Goal: Information Seeking & Learning: Learn about a topic

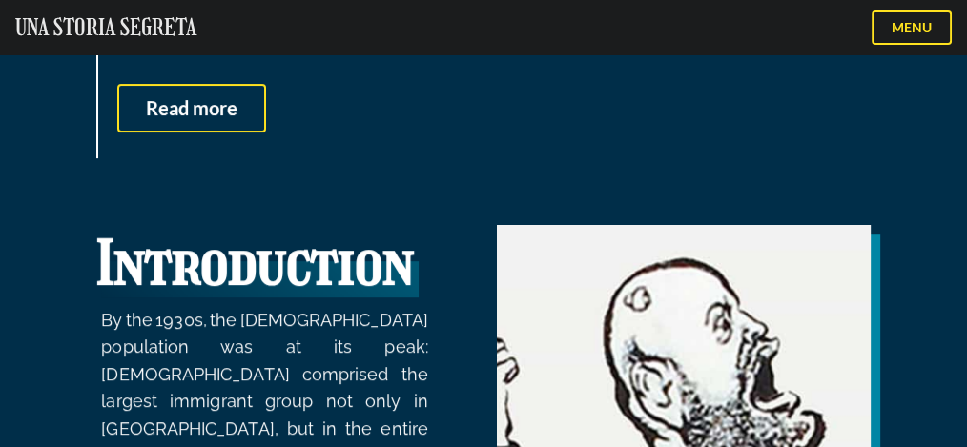
scroll to position [508, 0]
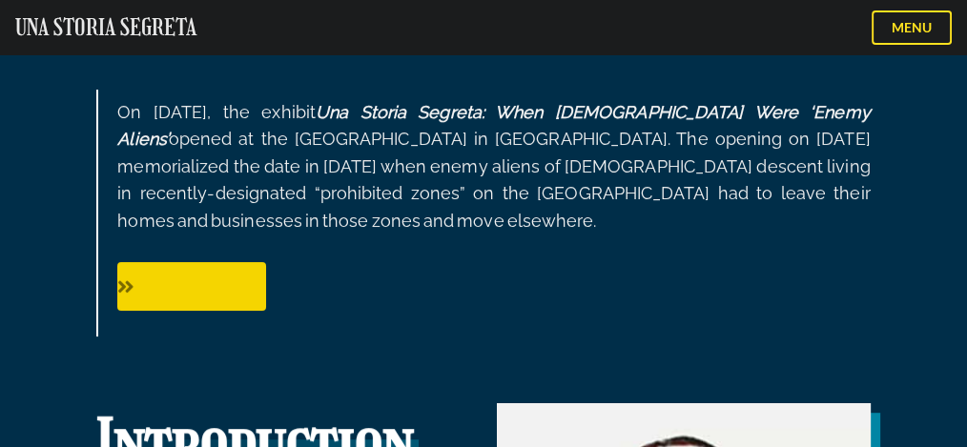
click at [193, 280] on div at bounding box center [191, 286] width 149 height 20
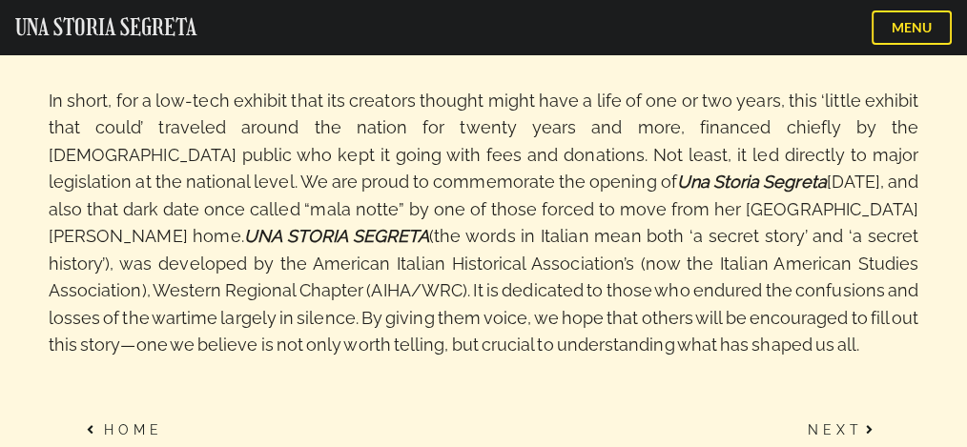
scroll to position [1119, 0]
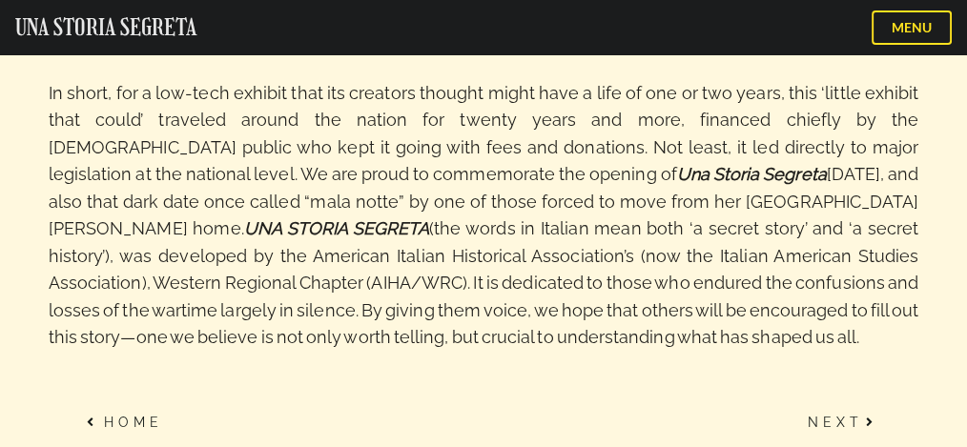
click at [828, 403] on link "Next" at bounding box center [844, 422] width 93 height 38
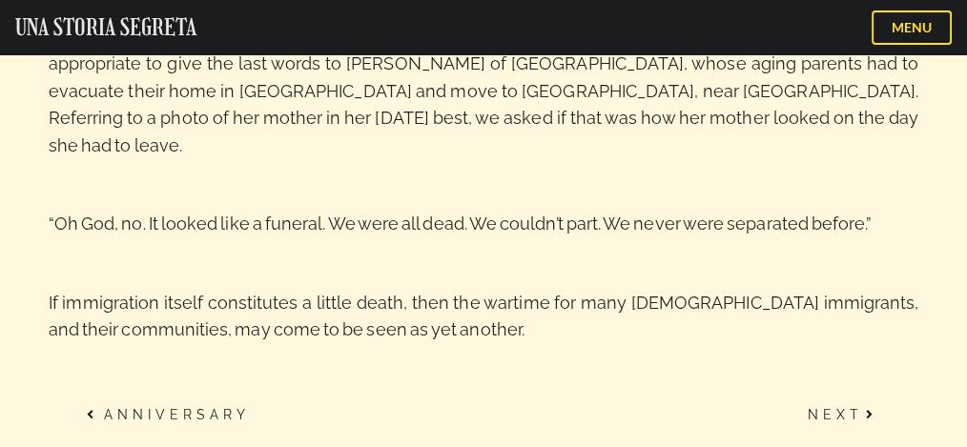
scroll to position [2373, 0]
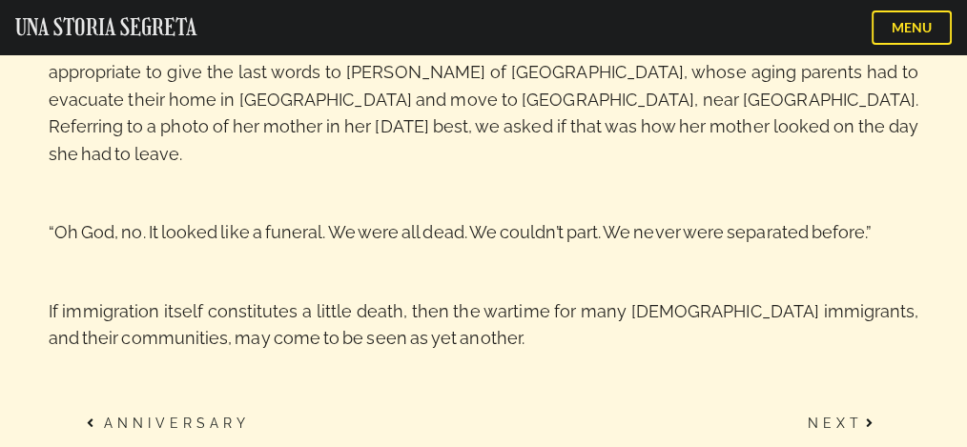
click at [840, 404] on link "Next" at bounding box center [844, 423] width 93 height 38
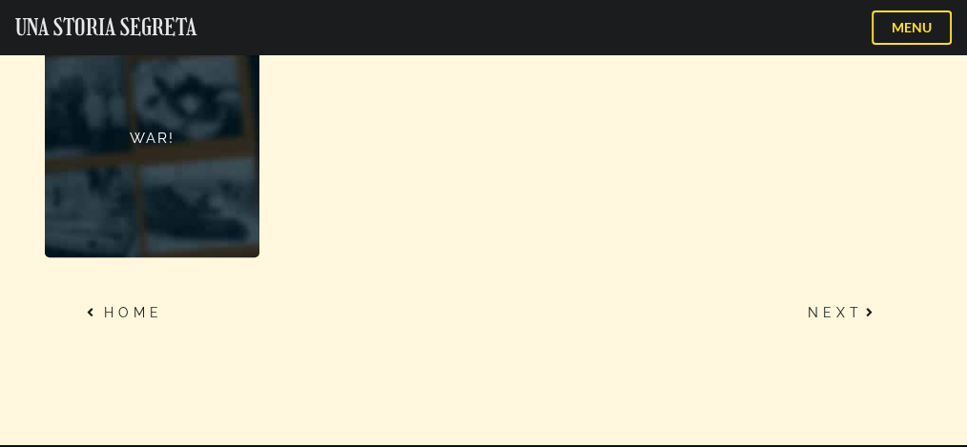
scroll to position [1694, 0]
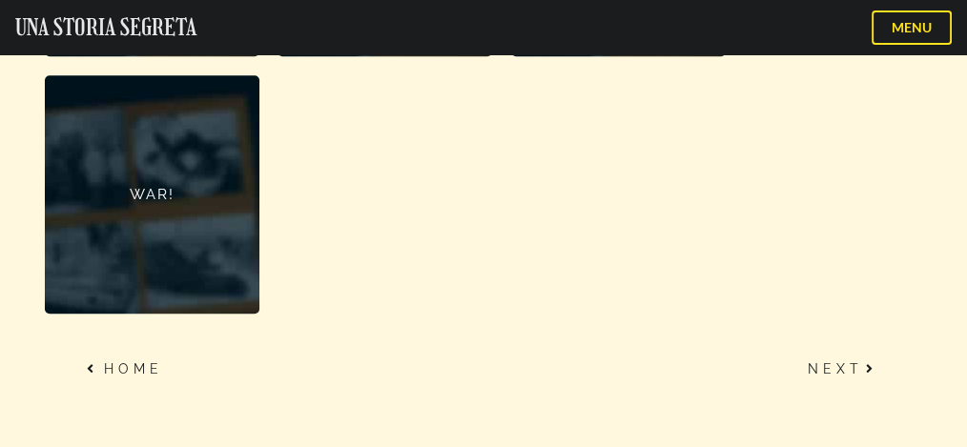
click at [840, 350] on link "Next" at bounding box center [844, 369] width 93 height 38
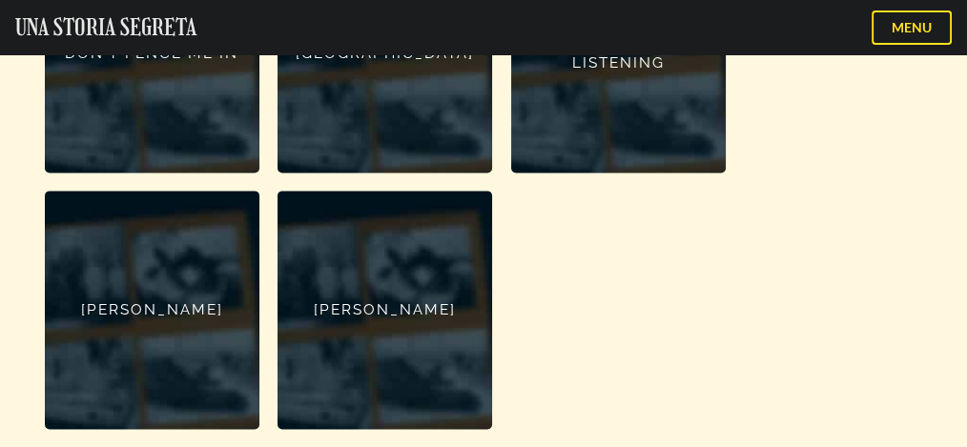
scroll to position [2590, 0]
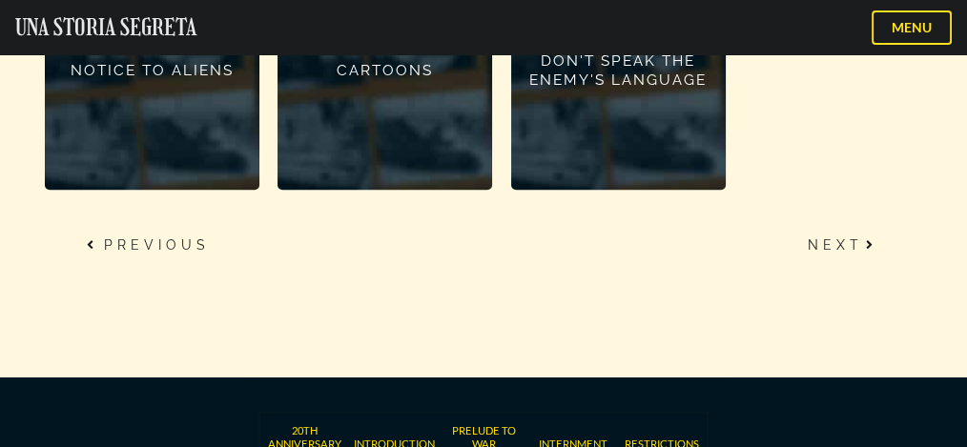
scroll to position [1811, 0]
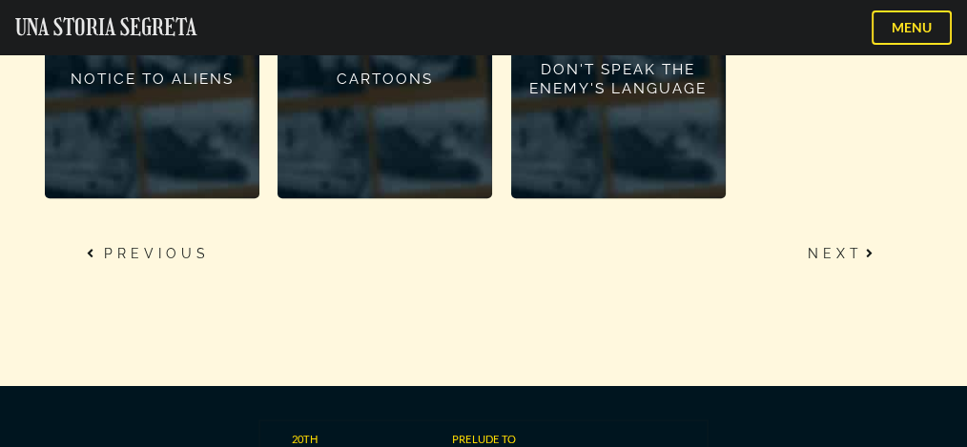
click at [834, 235] on link "Next" at bounding box center [844, 254] width 93 height 38
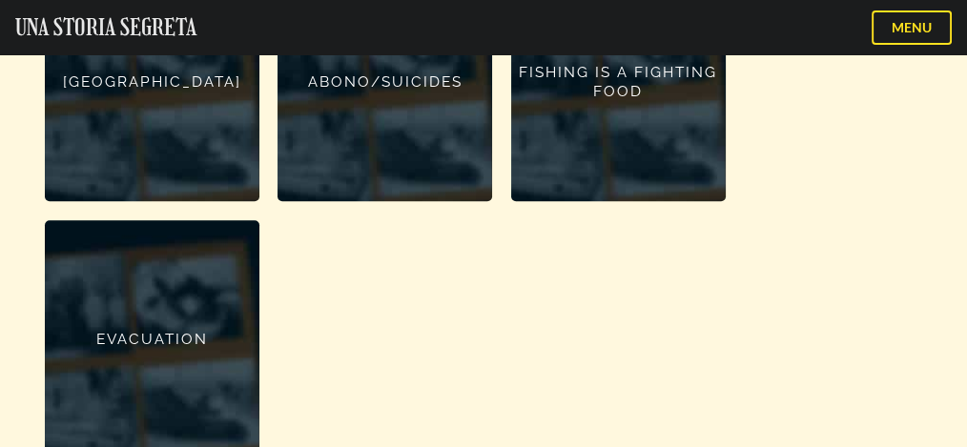
scroll to position [2033, 0]
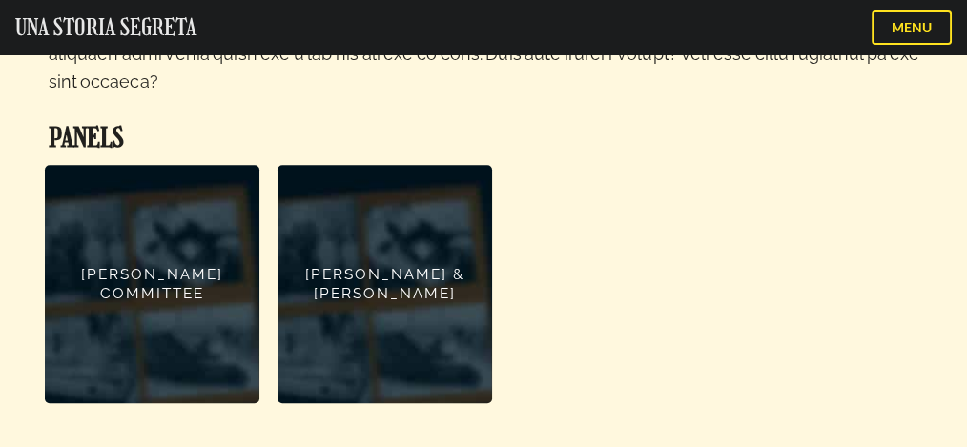
scroll to position [2061, 0]
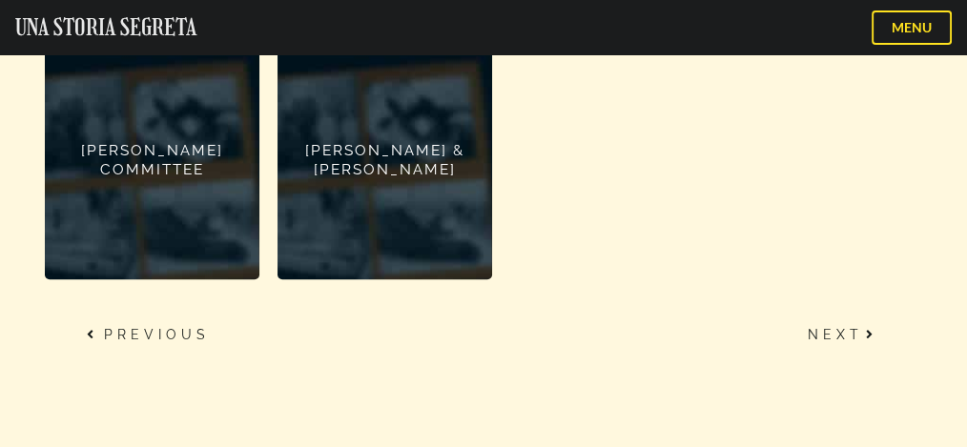
click at [827, 316] on link "Next" at bounding box center [844, 335] width 93 height 38
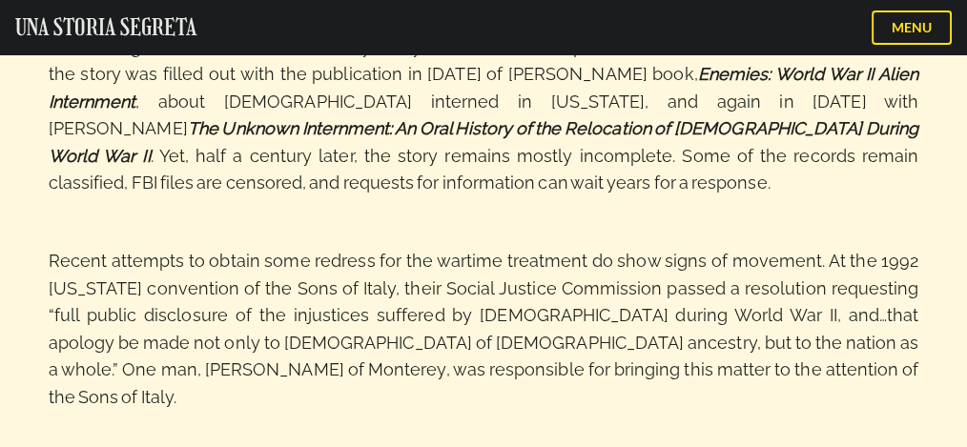
scroll to position [677, 0]
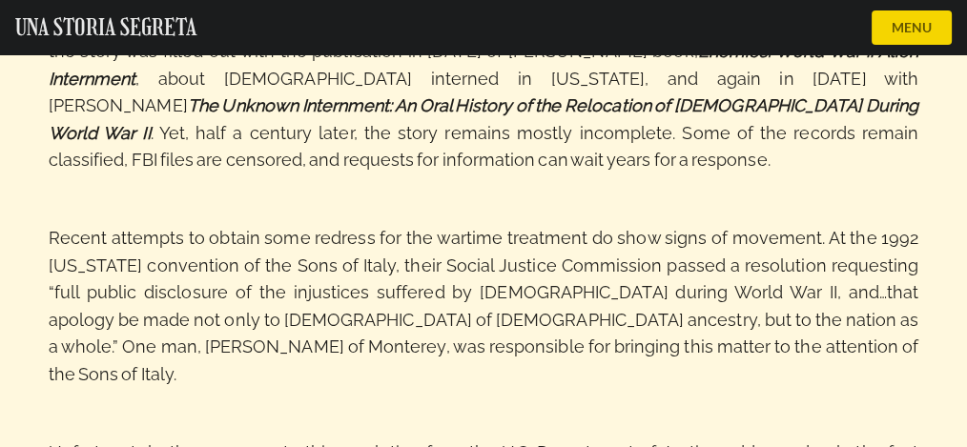
click at [910, 20] on button "MENU" at bounding box center [911, 27] width 80 height 34
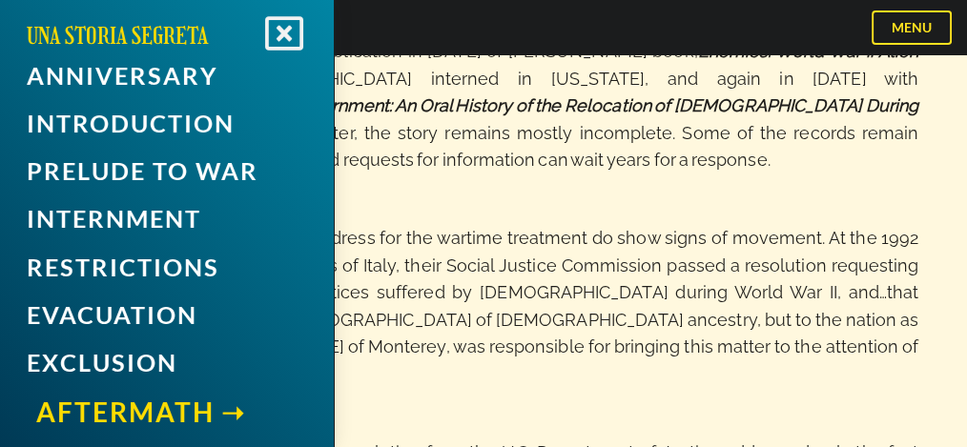
click at [51, 410] on link "Aftermath" at bounding box center [171, 412] width 271 height 46
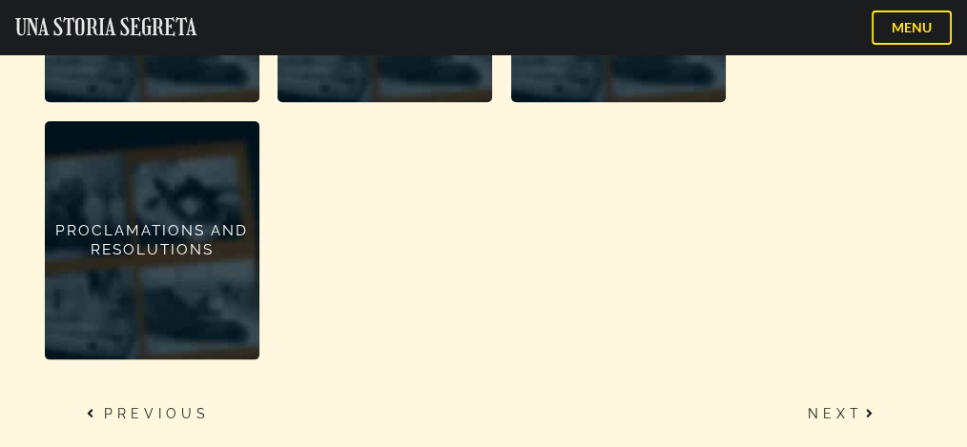
scroll to position [2202, 0]
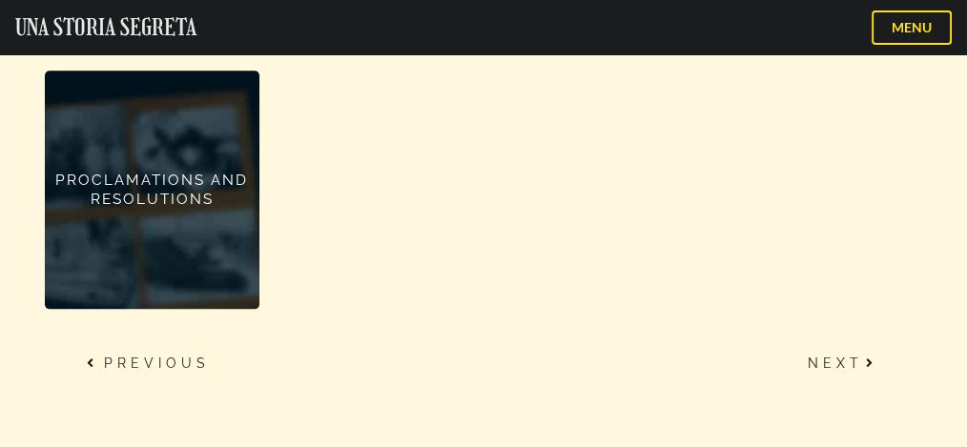
click at [835, 344] on link "Next" at bounding box center [844, 363] width 93 height 38
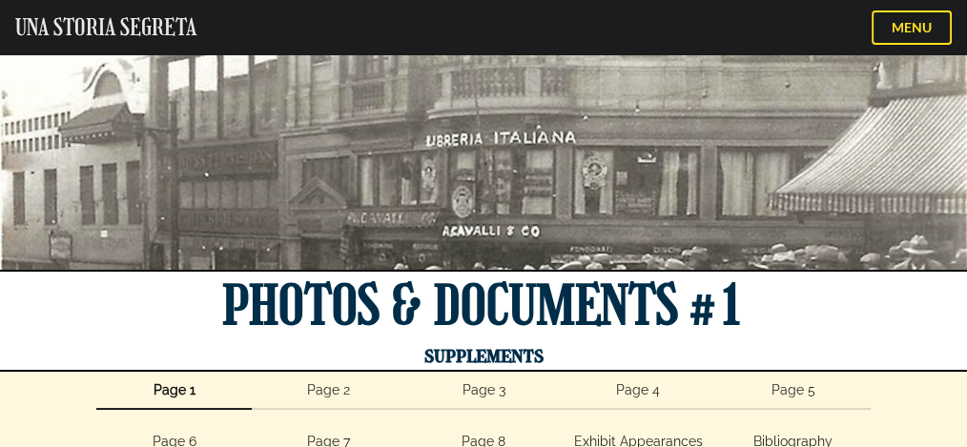
scroll to position [169, 0]
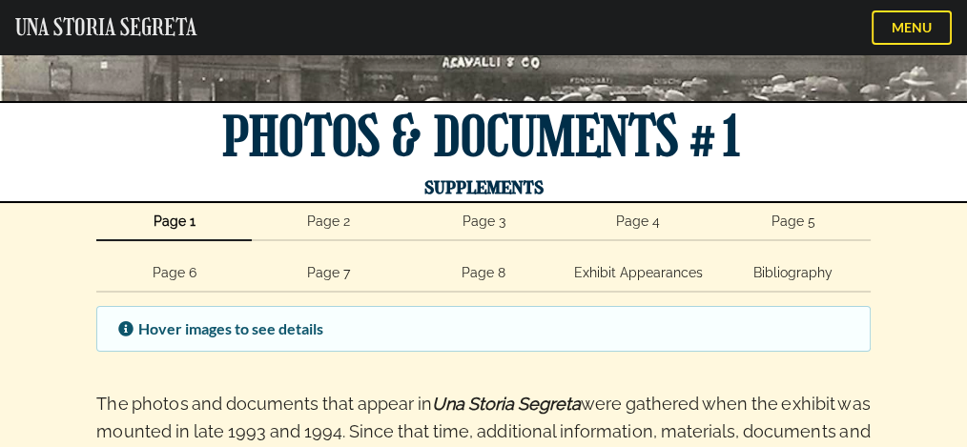
click at [174, 223] on link "Page 1" at bounding box center [173, 222] width 154 height 38
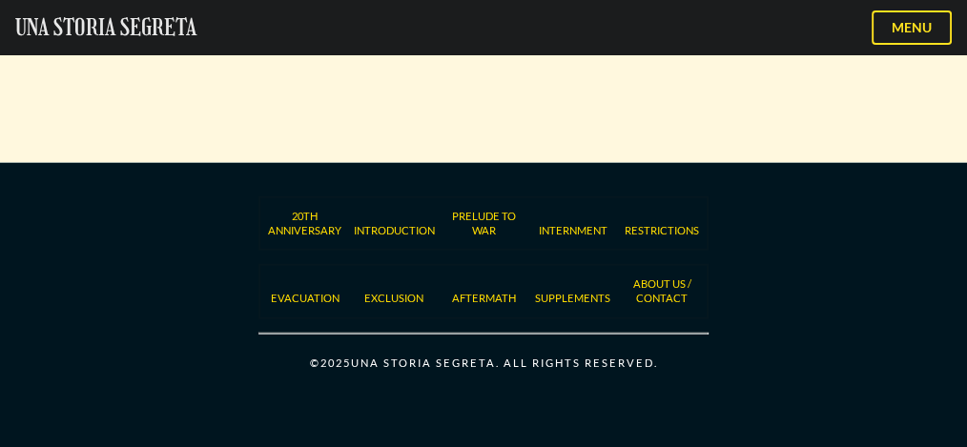
scroll to position [4348, 0]
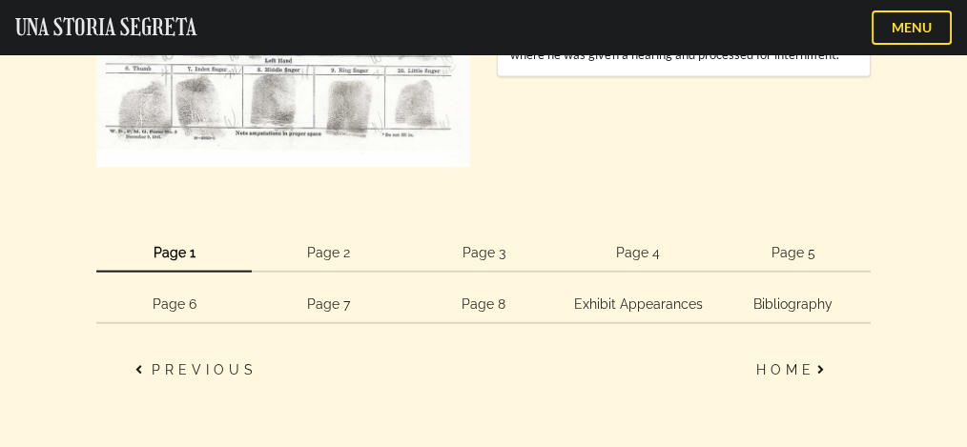
click at [458, 248] on link "Page 3" at bounding box center [483, 254] width 154 height 38
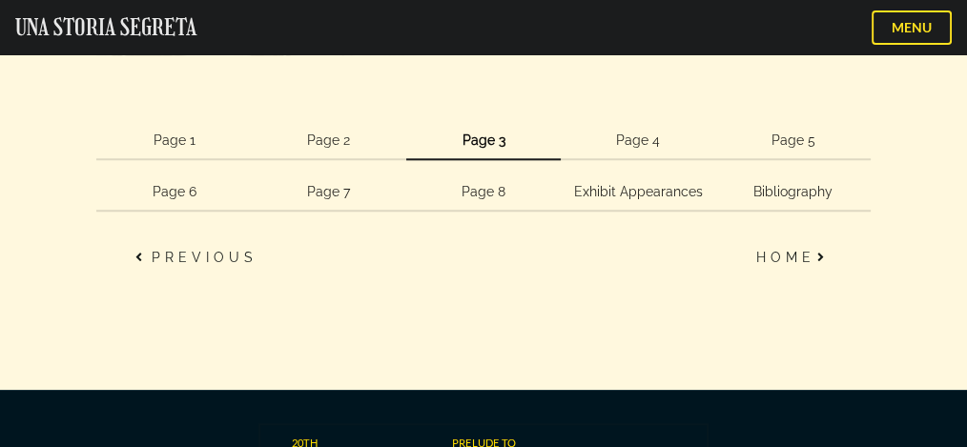
scroll to position [2046, 0]
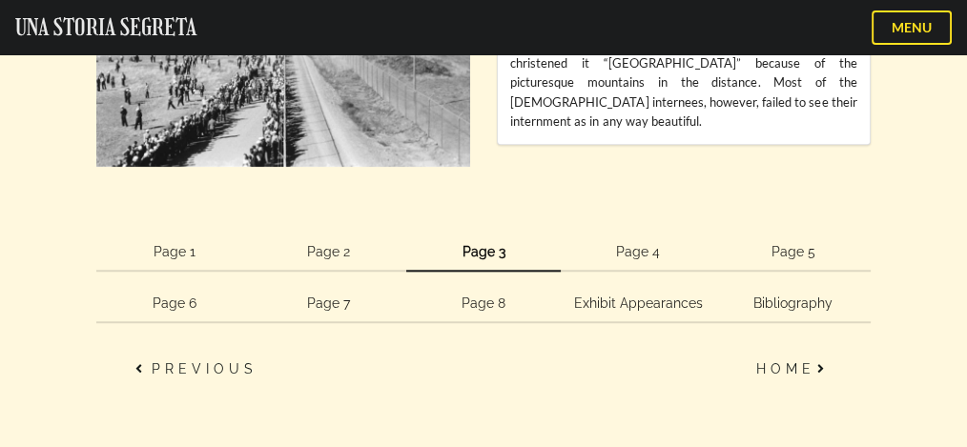
click at [641, 251] on link "Page 4" at bounding box center [638, 253] width 154 height 38
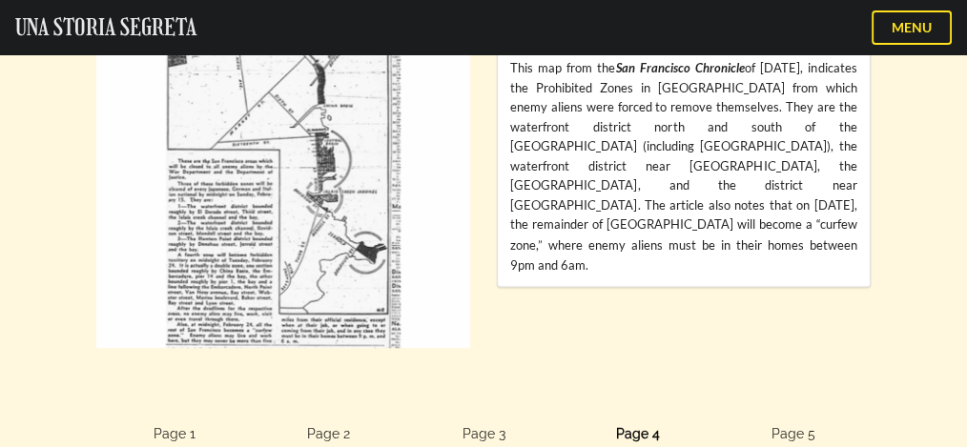
scroll to position [3728, 0]
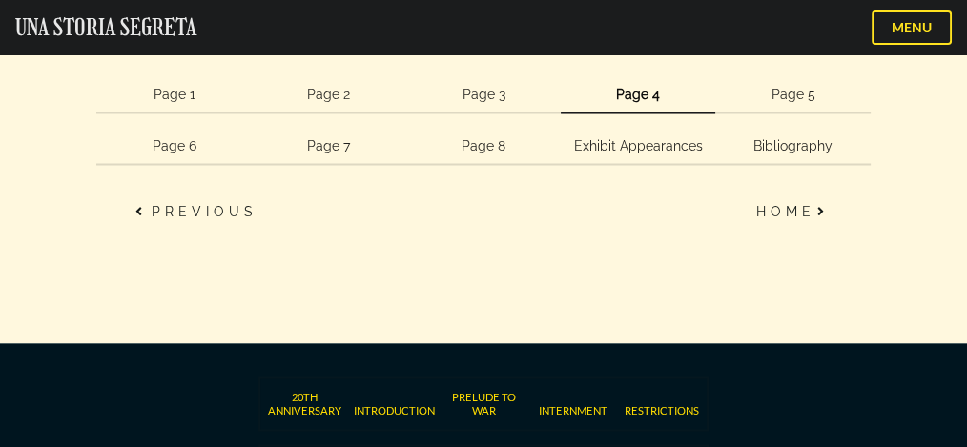
click at [490, 142] on link "Page 8" at bounding box center [483, 147] width 154 height 38
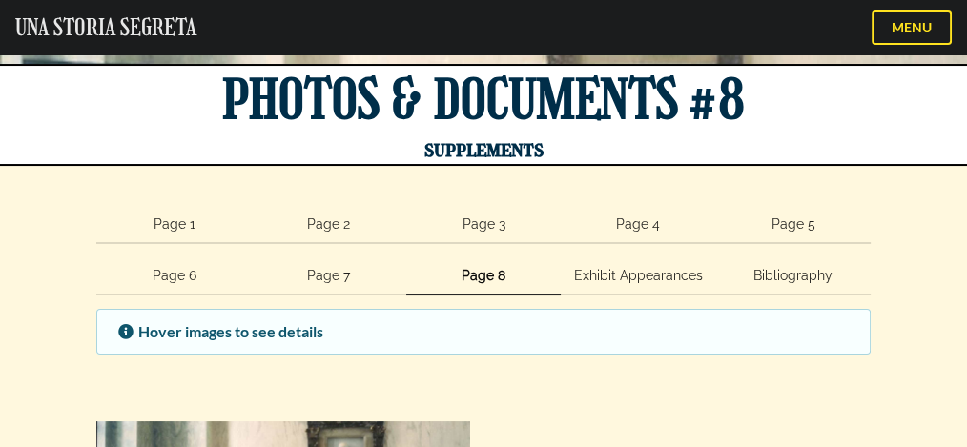
scroll to position [169, 0]
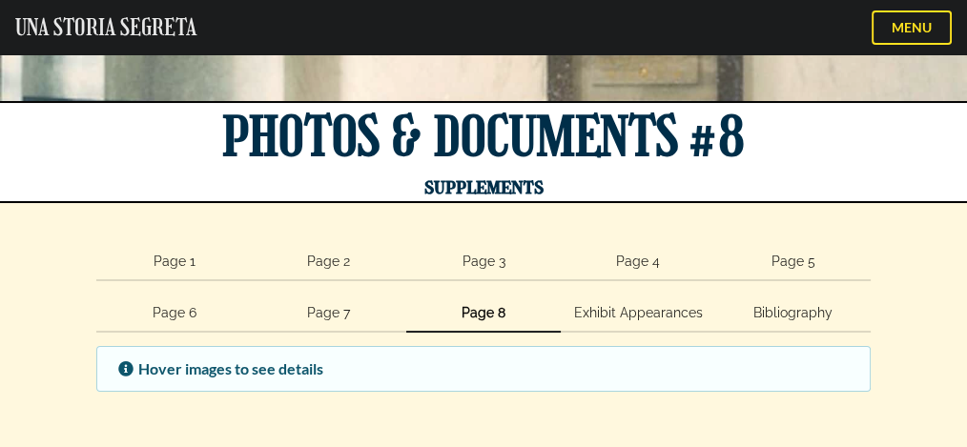
click at [178, 314] on link "Page 6" at bounding box center [173, 314] width 154 height 38
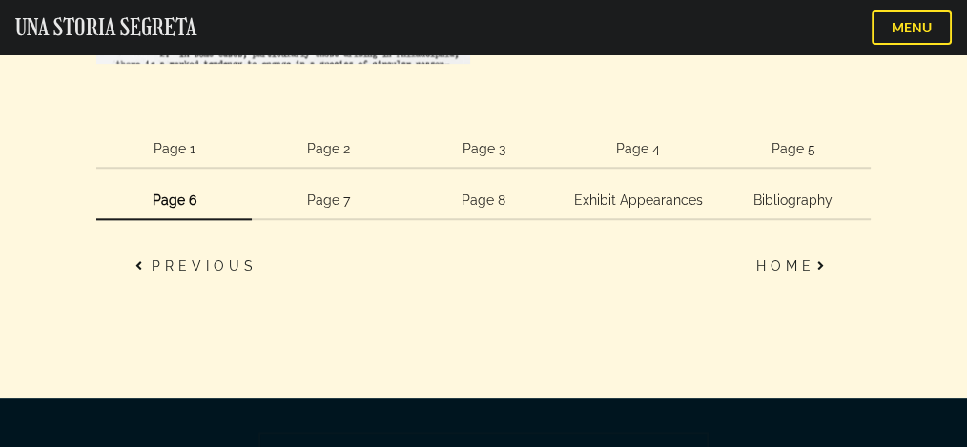
scroll to position [2202, 0]
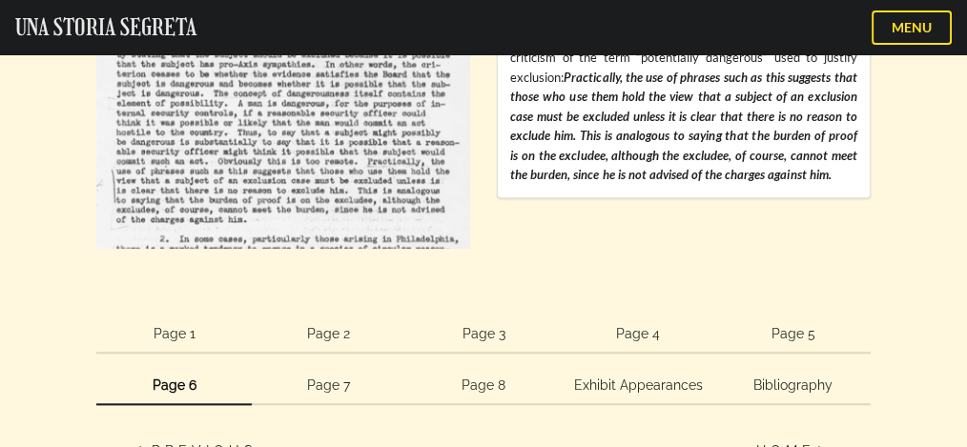
click at [648, 332] on link "Page 4" at bounding box center [638, 335] width 154 height 38
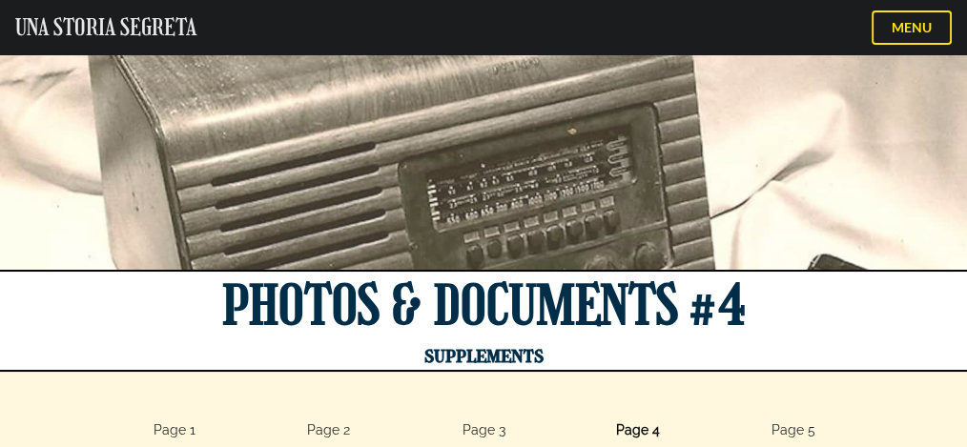
scroll to position [338, 0]
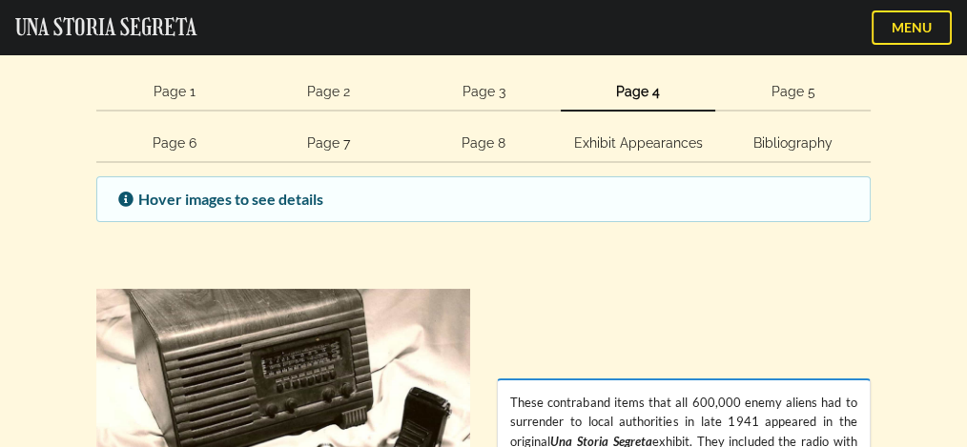
click at [786, 89] on link "Page 5" at bounding box center [792, 92] width 154 height 38
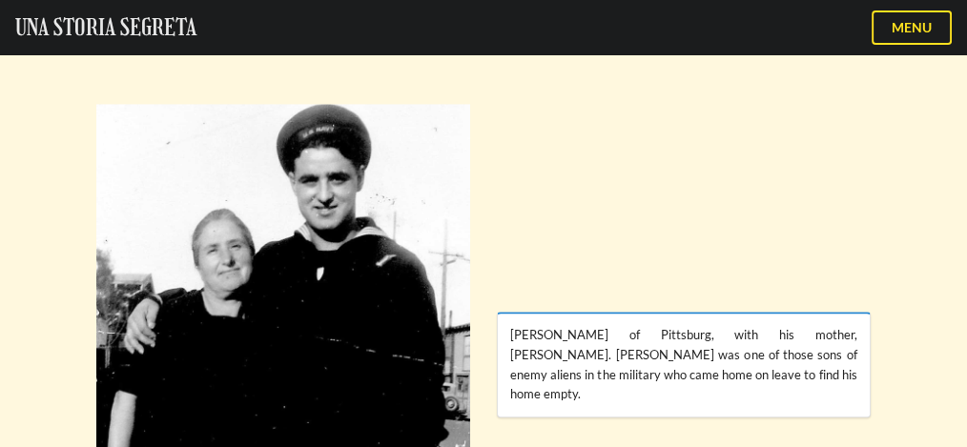
scroll to position [1356, 0]
